Goal: Information Seeking & Learning: Learn about a topic

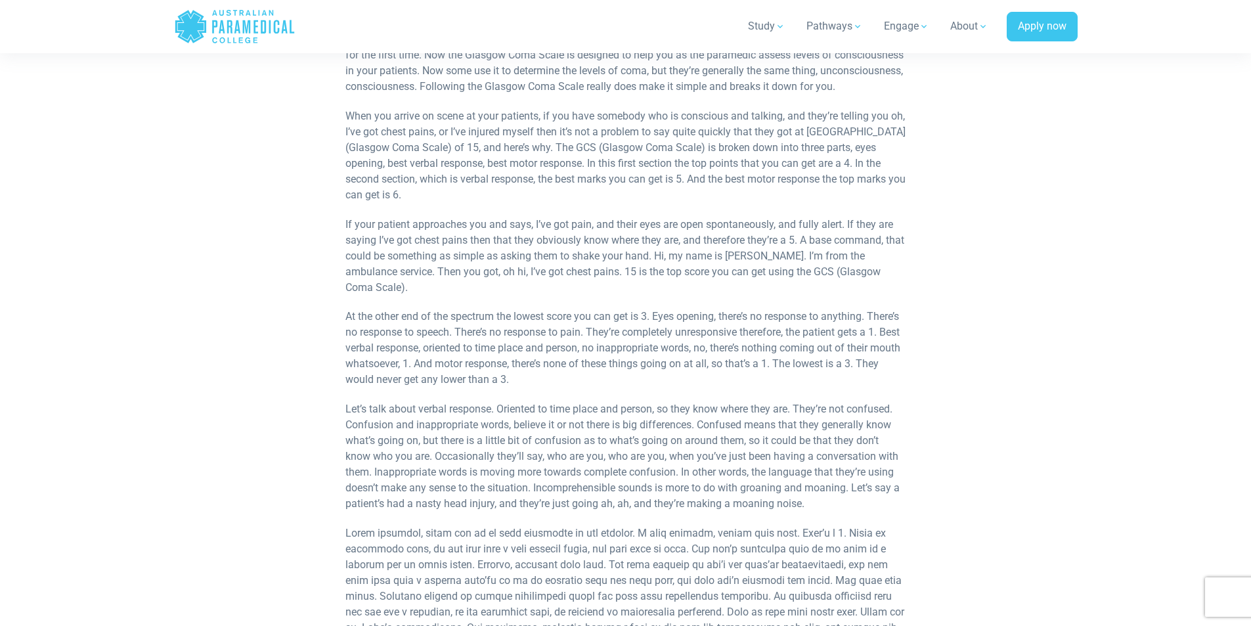
scroll to position [657, 0]
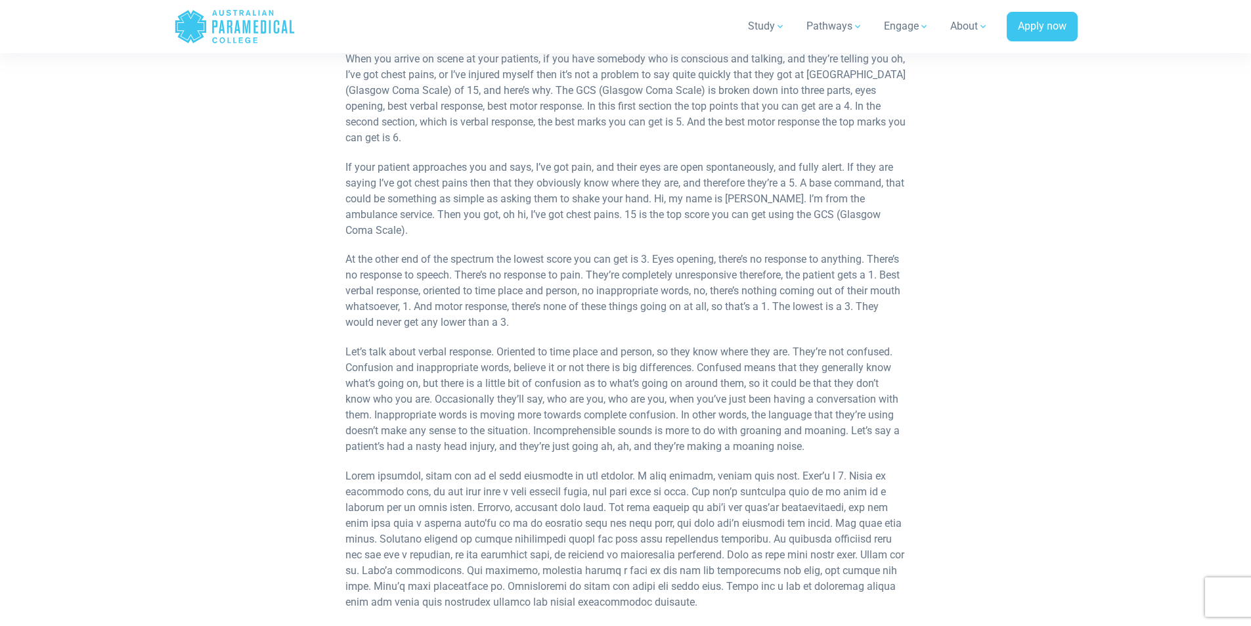
scroll to position [526, 0]
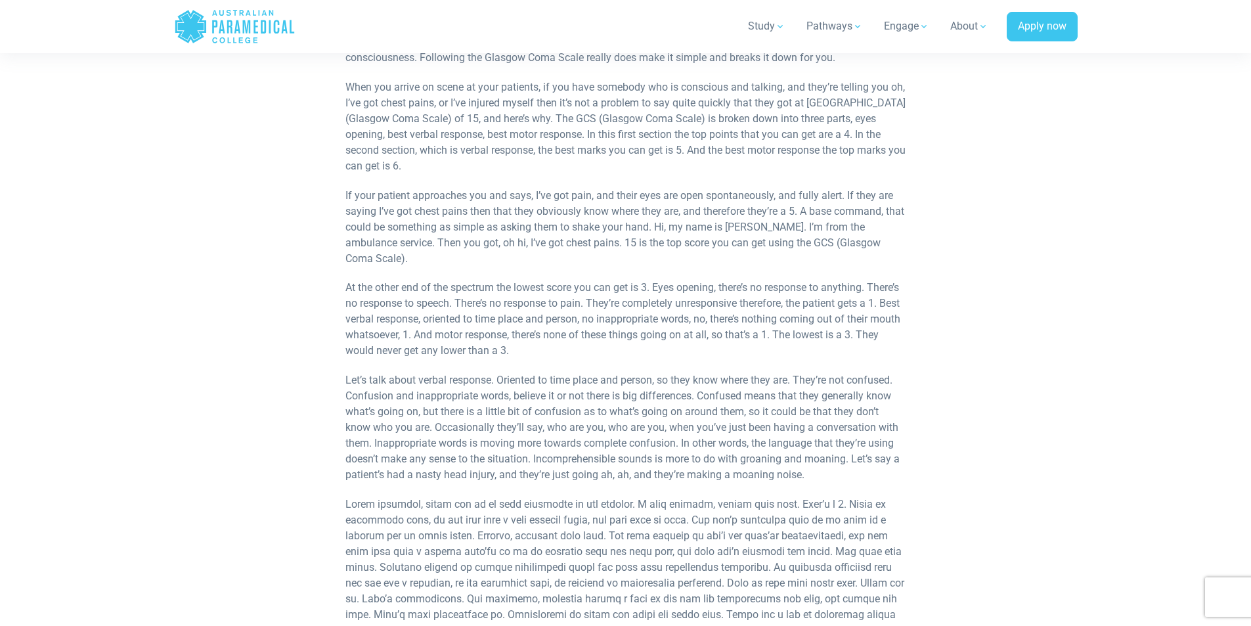
scroll to position [394, 0]
